Goal: Find specific page/section: Find specific page/section

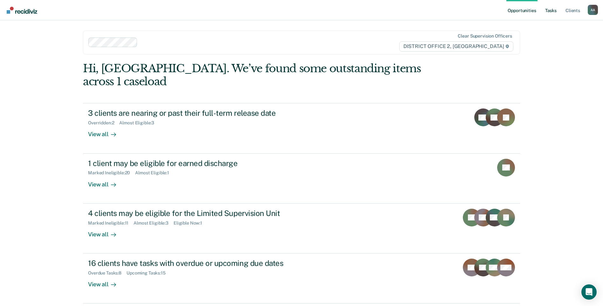
click at [551, 11] on link "Tasks" at bounding box center [551, 10] width 14 height 20
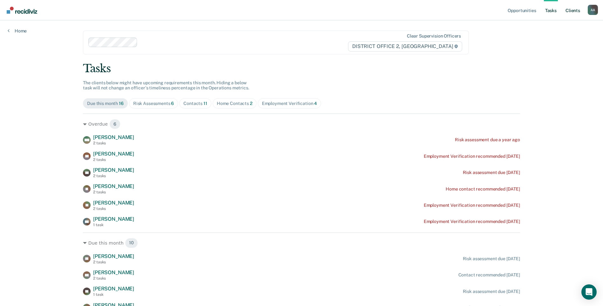
click at [575, 10] on link "Client s" at bounding box center [572, 10] width 17 height 20
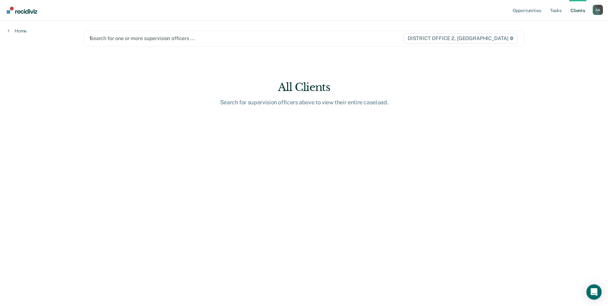
type input "Wi"
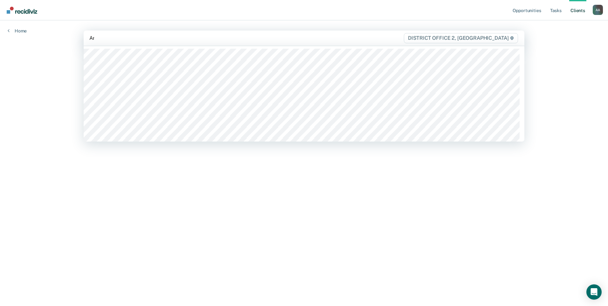
type input "And"
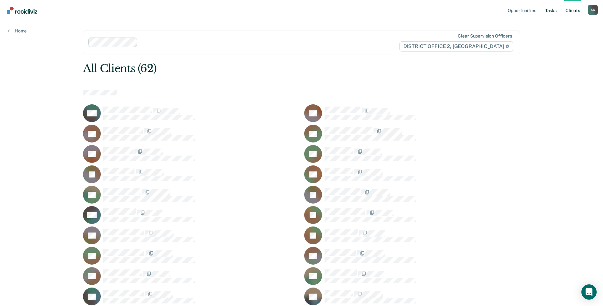
click at [545, 15] on link "Tasks" at bounding box center [551, 10] width 14 height 20
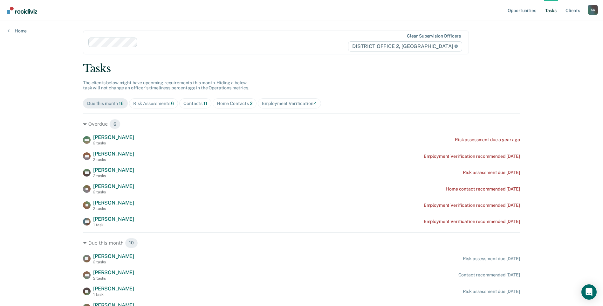
click at [166, 105] on div "Risk Assessments 6" at bounding box center [153, 103] width 41 height 5
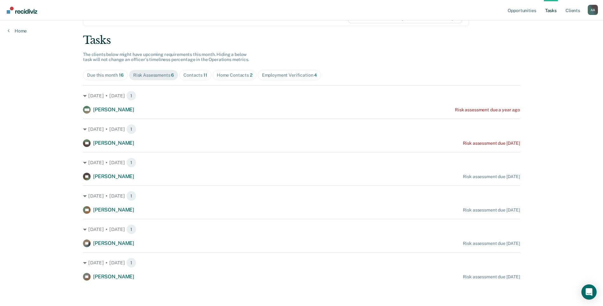
scroll to position [28, 0]
click at [231, 78] on span "Home Contacts 2" at bounding box center [235, 75] width 44 height 10
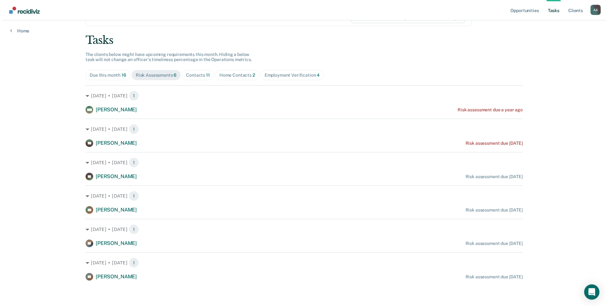
scroll to position [0, 0]
